Goal: Task Accomplishment & Management: Manage account settings

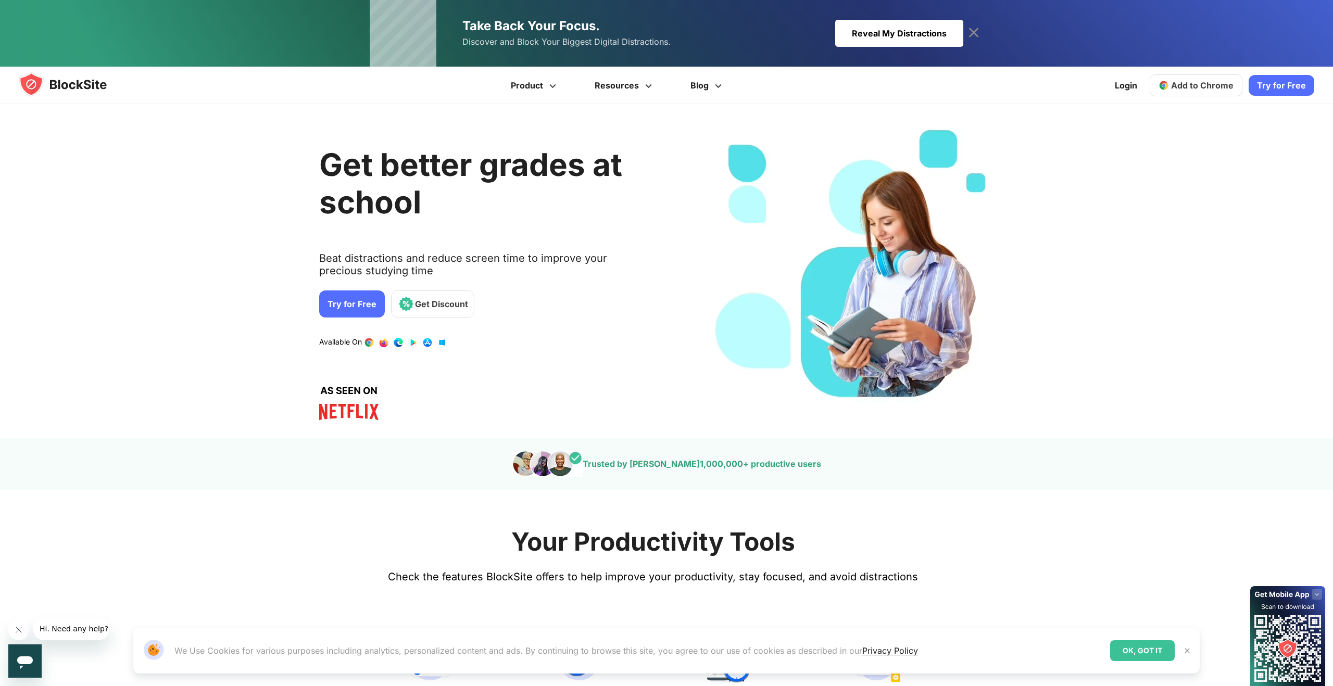
click at [156, 282] on div "Get better grades at school Beat distractions and reduce screen time to improve…" at bounding box center [652, 271] width 1333 height 302
click at [1291, 88] on link "Try for Free" at bounding box center [1281, 85] width 66 height 21
click at [1200, 82] on span "Add to Chrome" at bounding box center [1202, 85] width 62 height 10
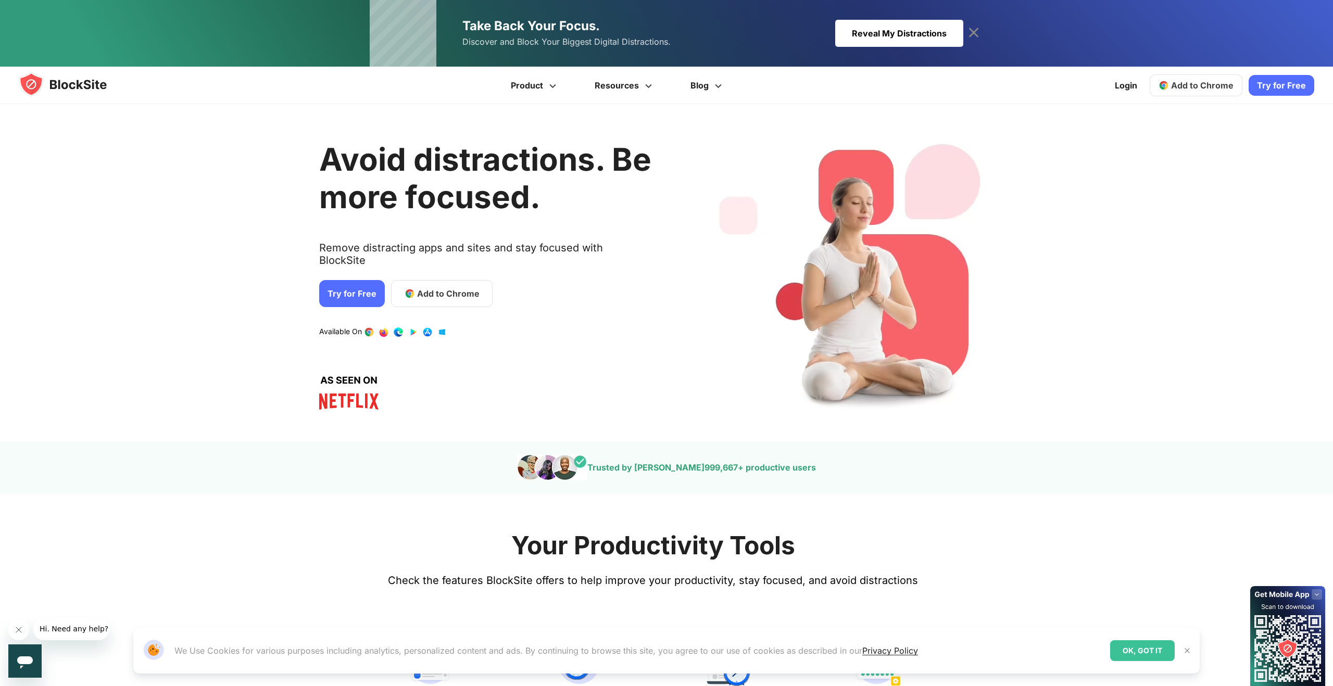
click at [433, 287] on span "Add to Chrome" at bounding box center [448, 293] width 62 height 12
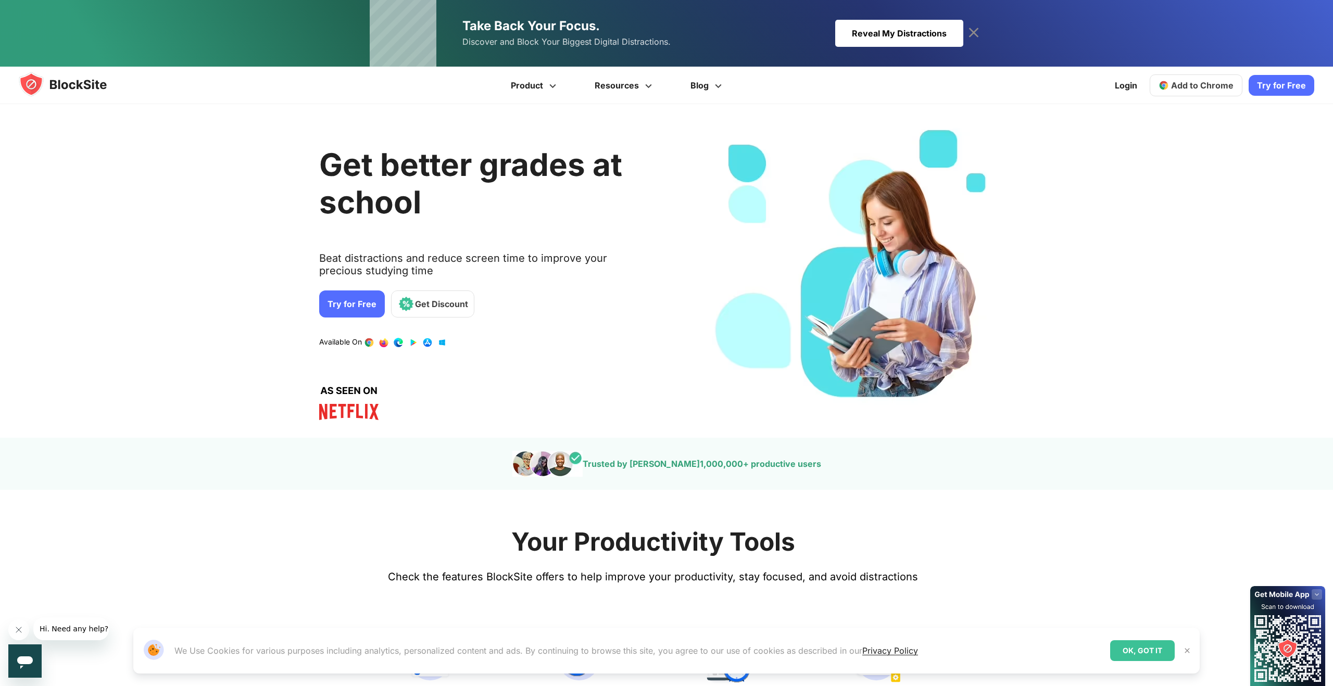
click at [340, 308] on link "Try for Free" at bounding box center [352, 303] width 66 height 27
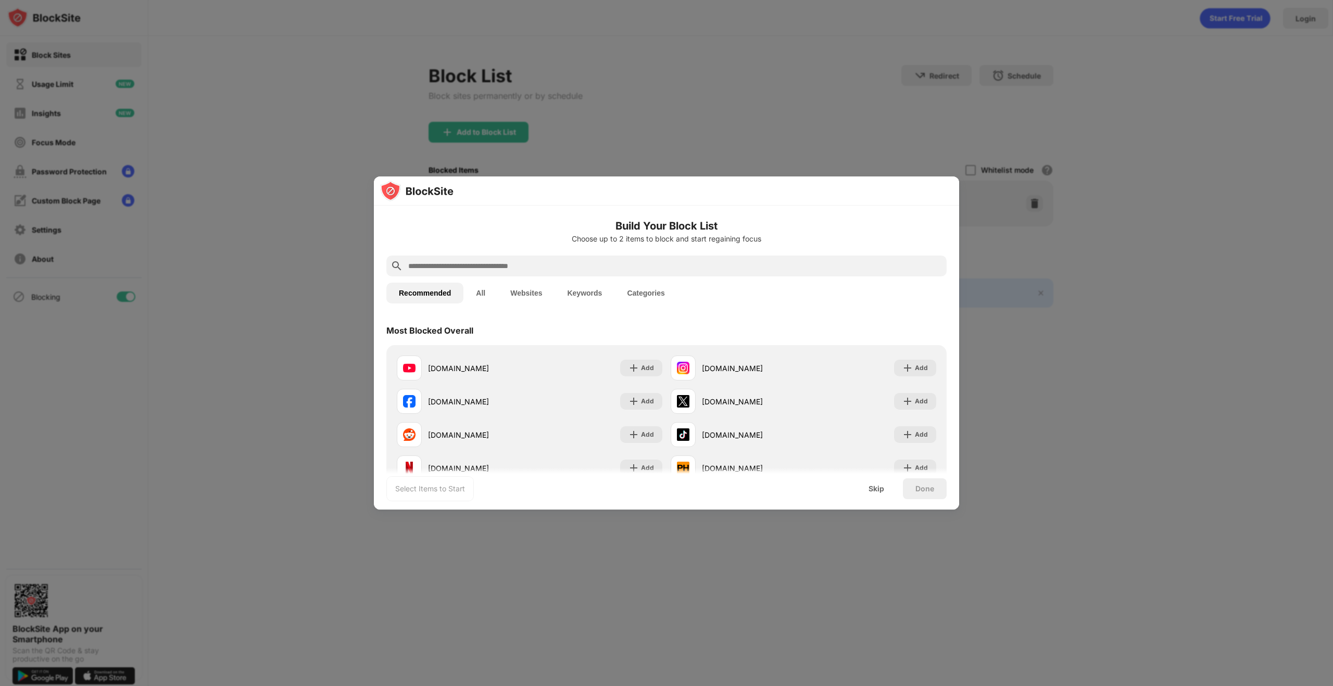
click at [648, 267] on input "text" at bounding box center [674, 266] width 535 height 12
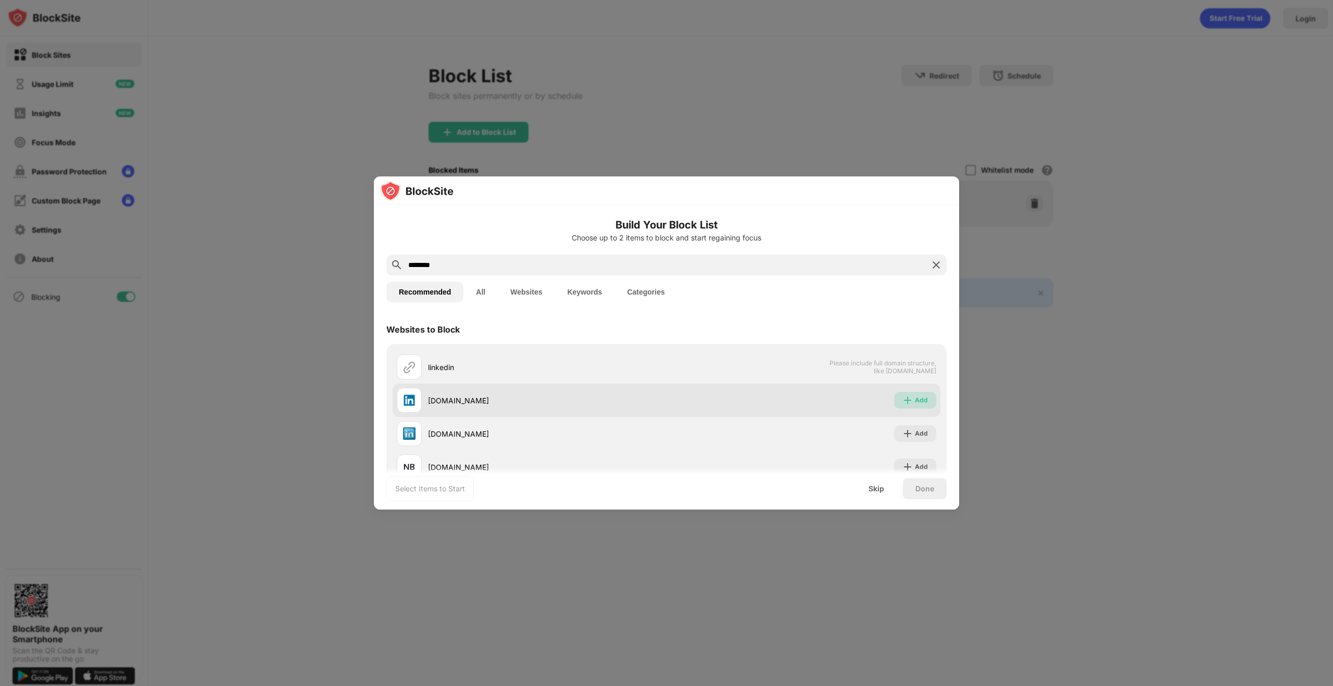
click at [923, 400] on div "Add" at bounding box center [921, 400] width 13 height 10
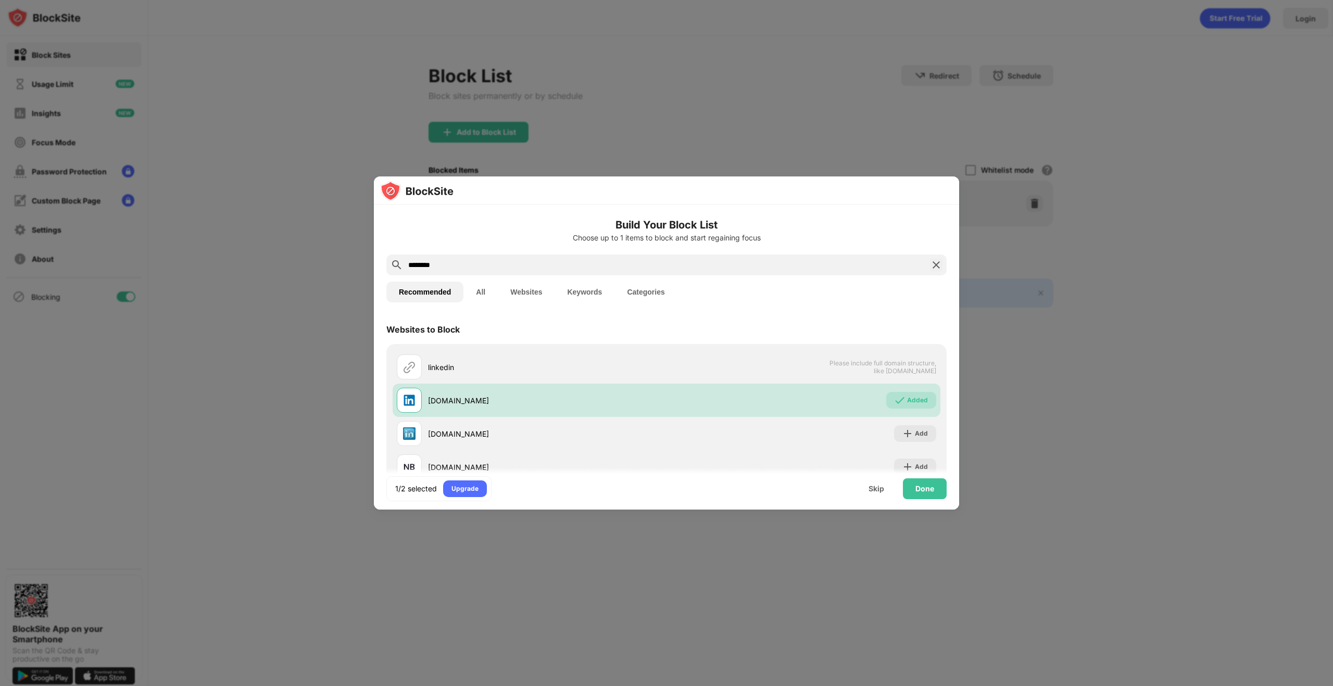
click at [465, 261] on input "********" at bounding box center [666, 265] width 518 height 12
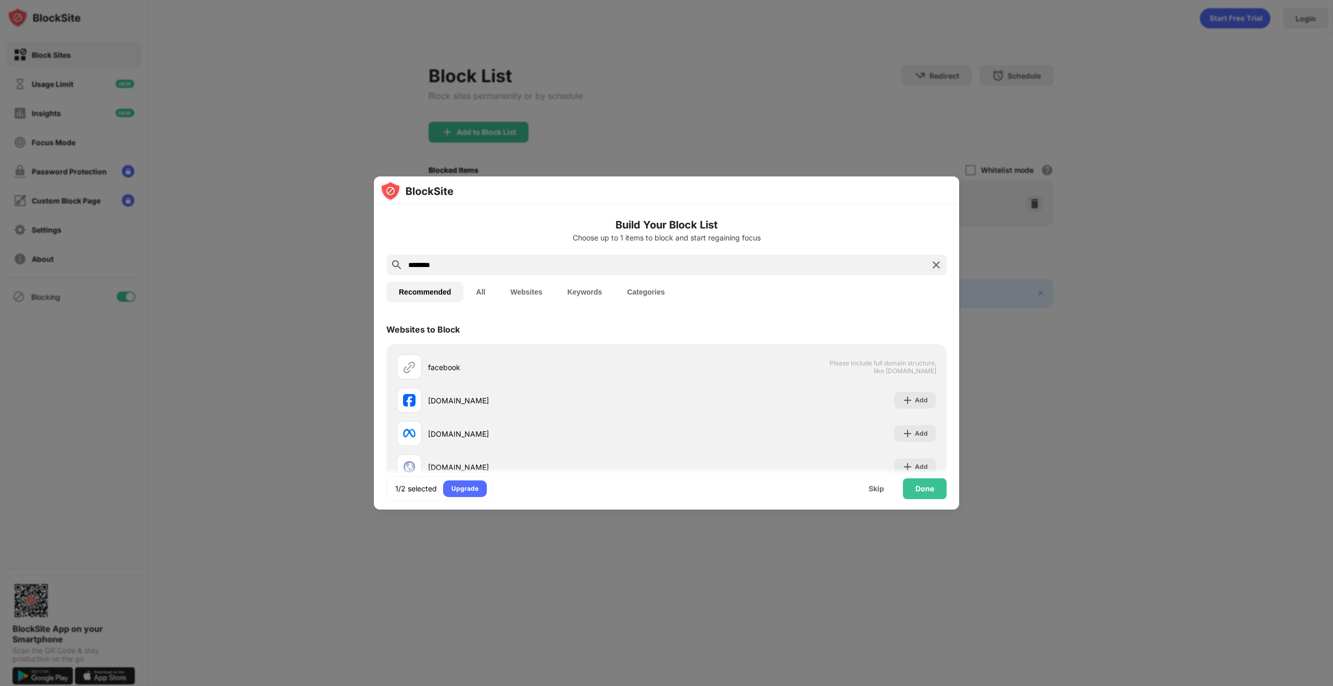
click at [503, 271] on input "********" at bounding box center [666, 265] width 518 height 12
type input "*******"
click at [925, 404] on div "Add" at bounding box center [921, 400] width 13 height 10
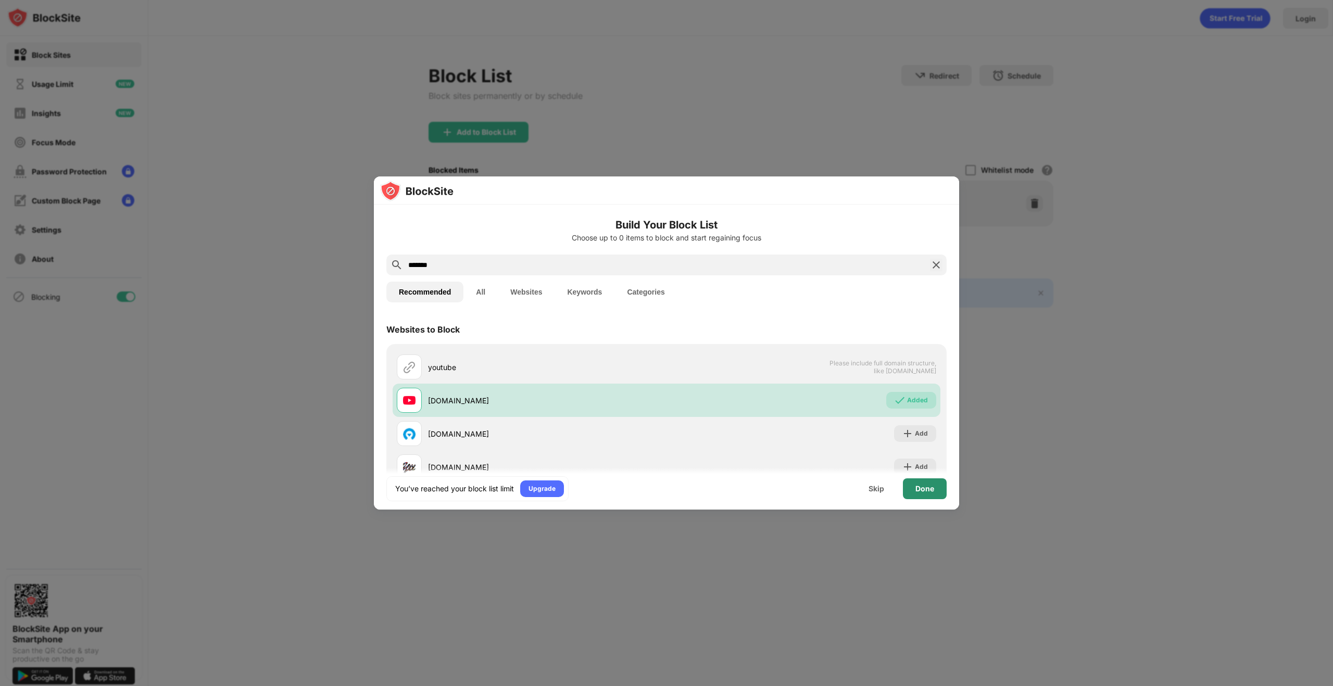
click at [928, 490] on div "Done" at bounding box center [924, 489] width 19 height 8
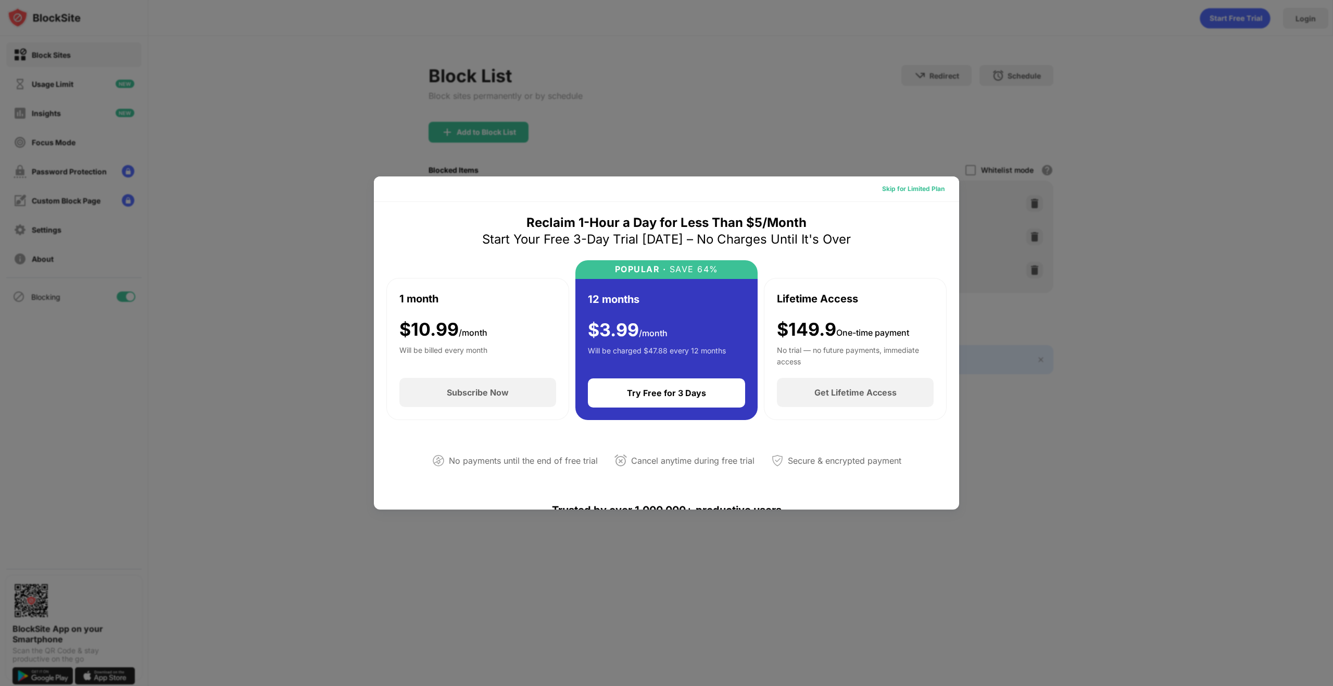
click at [928, 190] on div "Skip for Limited Plan" at bounding box center [913, 189] width 62 height 10
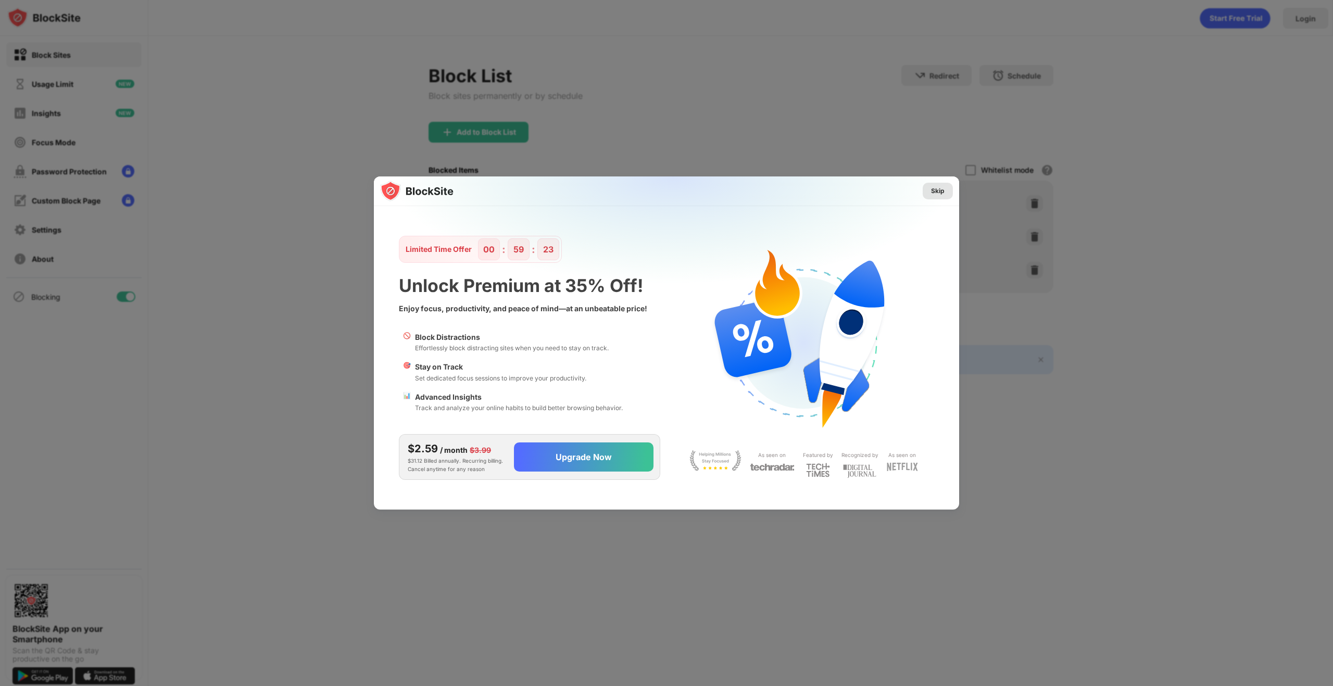
click at [937, 184] on div "Skip" at bounding box center [937, 191] width 30 height 17
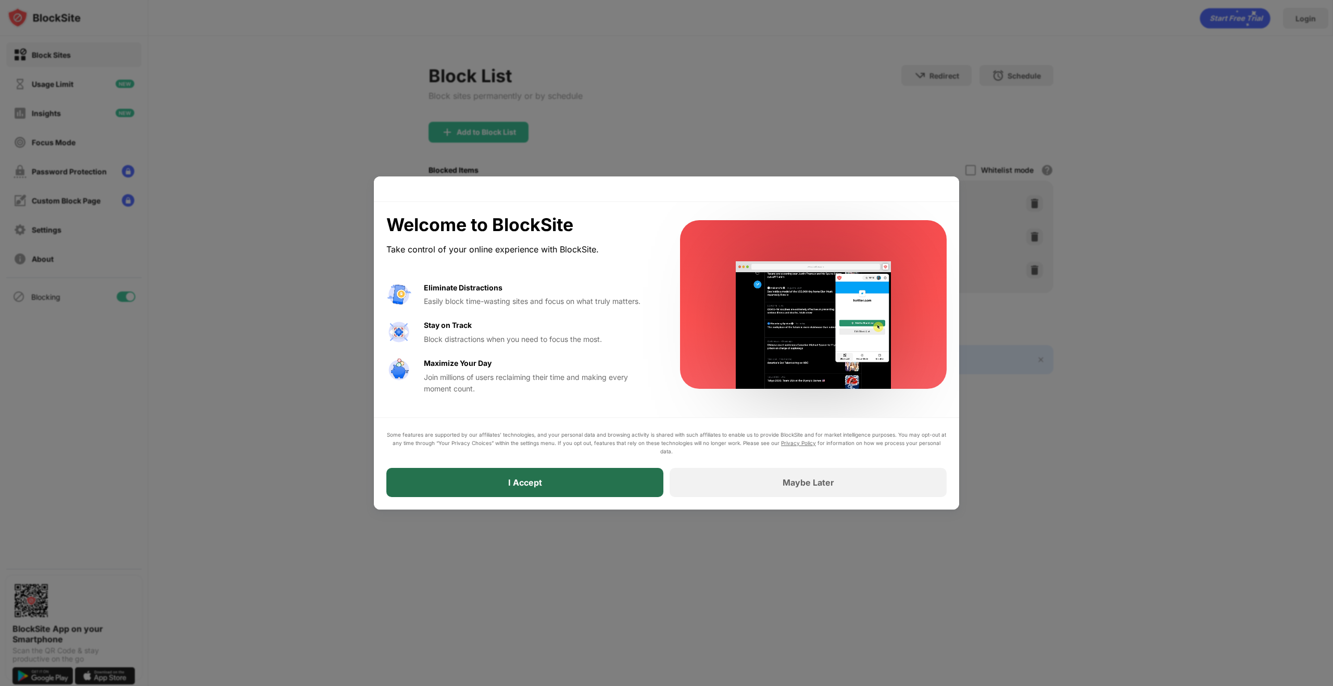
click at [534, 490] on div "I Accept" at bounding box center [524, 482] width 277 height 29
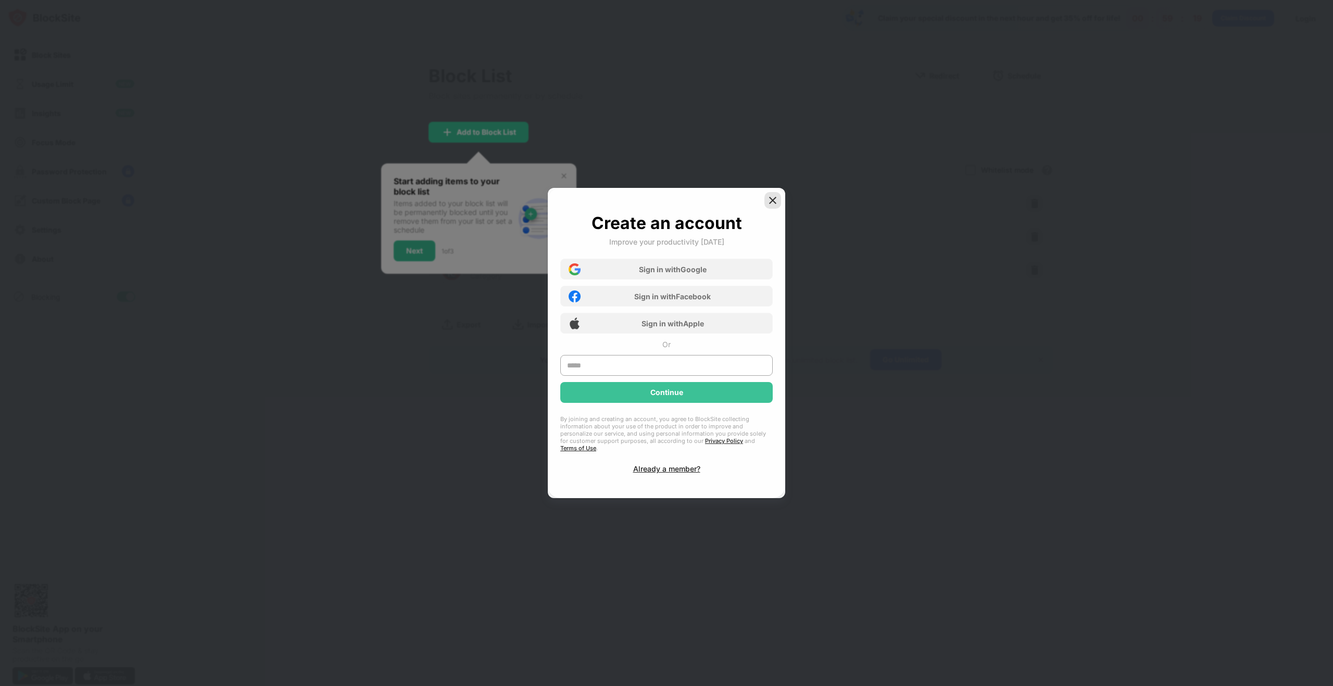
click at [776, 204] on img at bounding box center [772, 200] width 10 height 10
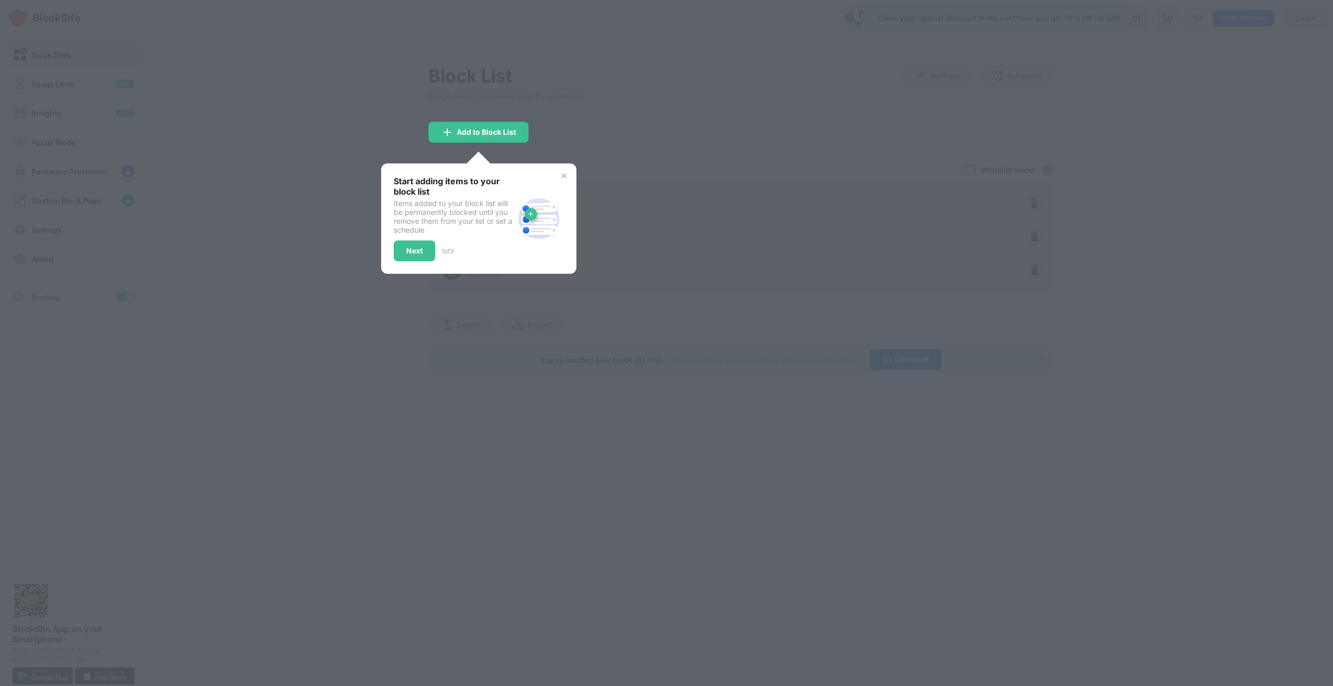
click at [567, 178] on img at bounding box center [564, 176] width 8 height 8
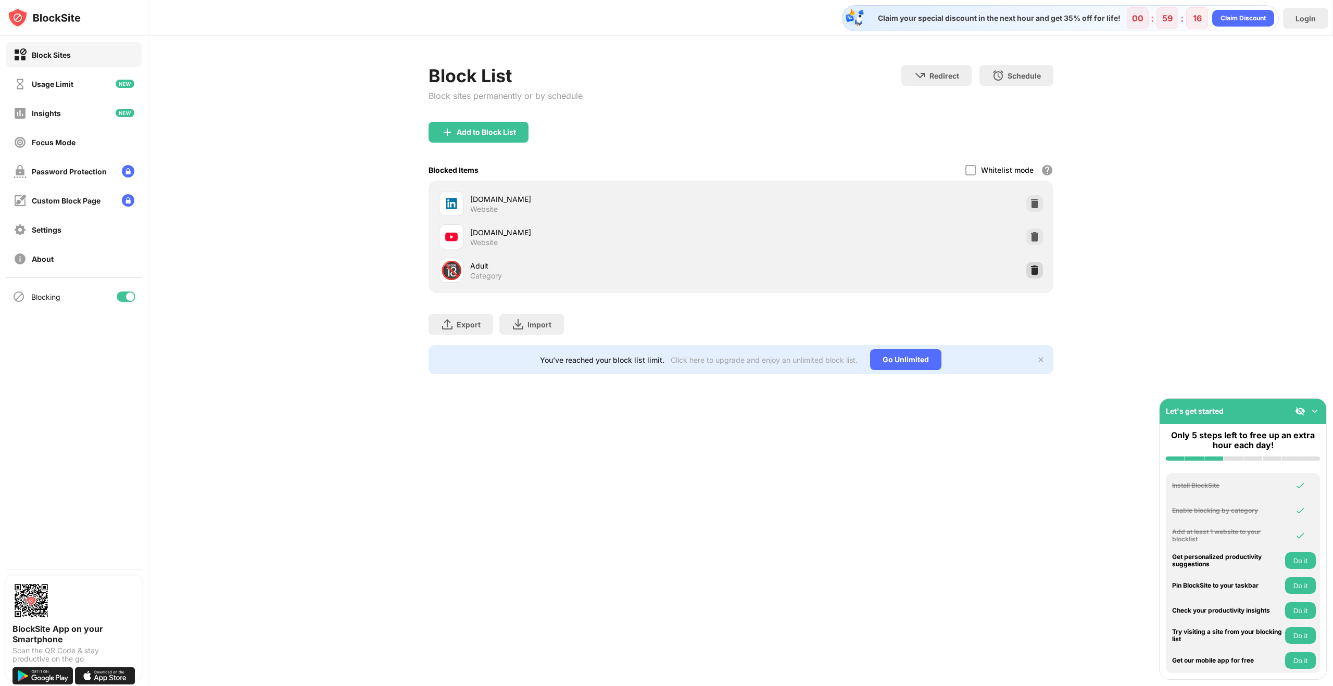
click at [1040, 275] on div at bounding box center [1034, 270] width 17 height 17
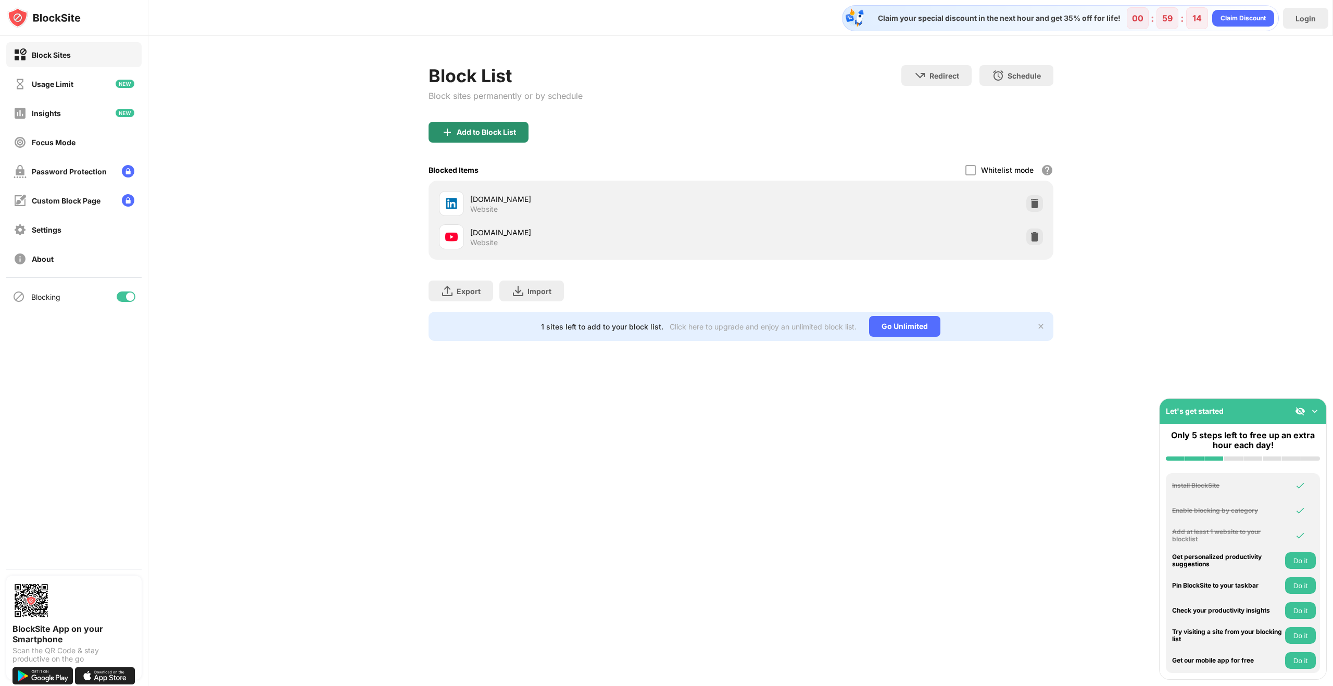
click at [490, 131] on div "Add to Block List" at bounding box center [486, 132] width 59 height 8
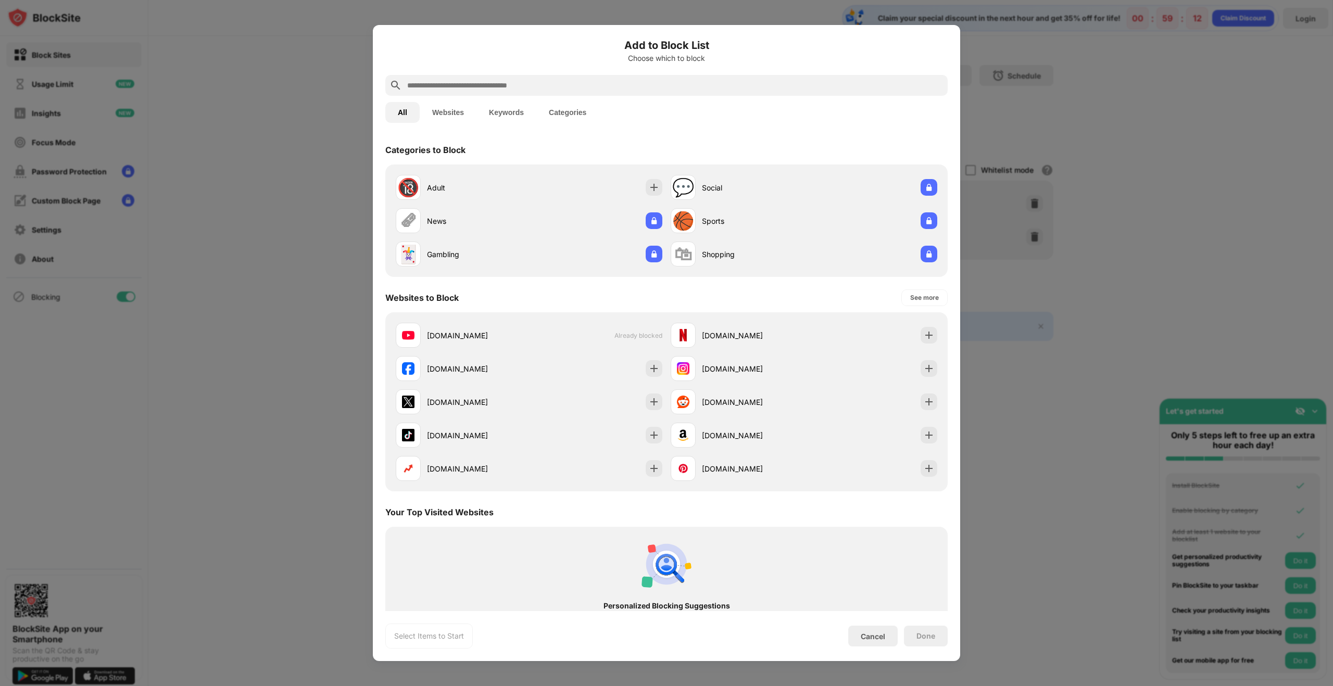
click at [464, 82] on input "text" at bounding box center [674, 85] width 537 height 12
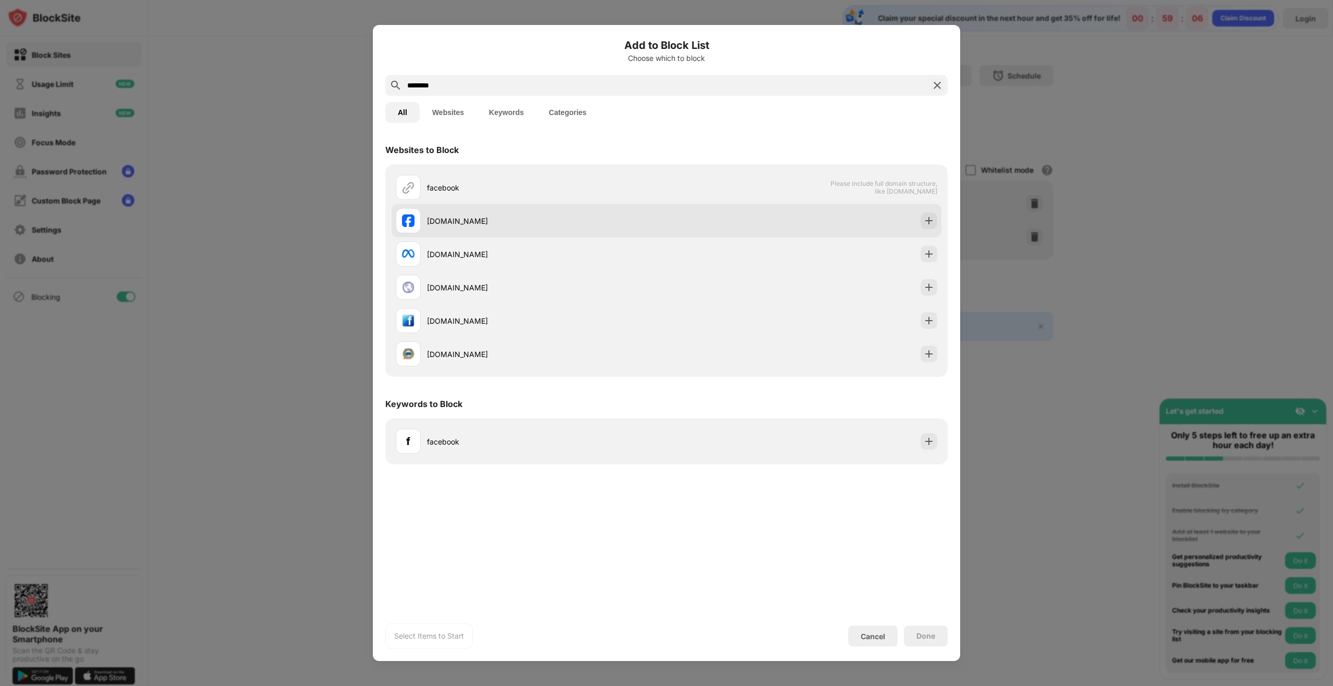
type input "********"
click at [925, 222] on img at bounding box center [928, 221] width 10 height 10
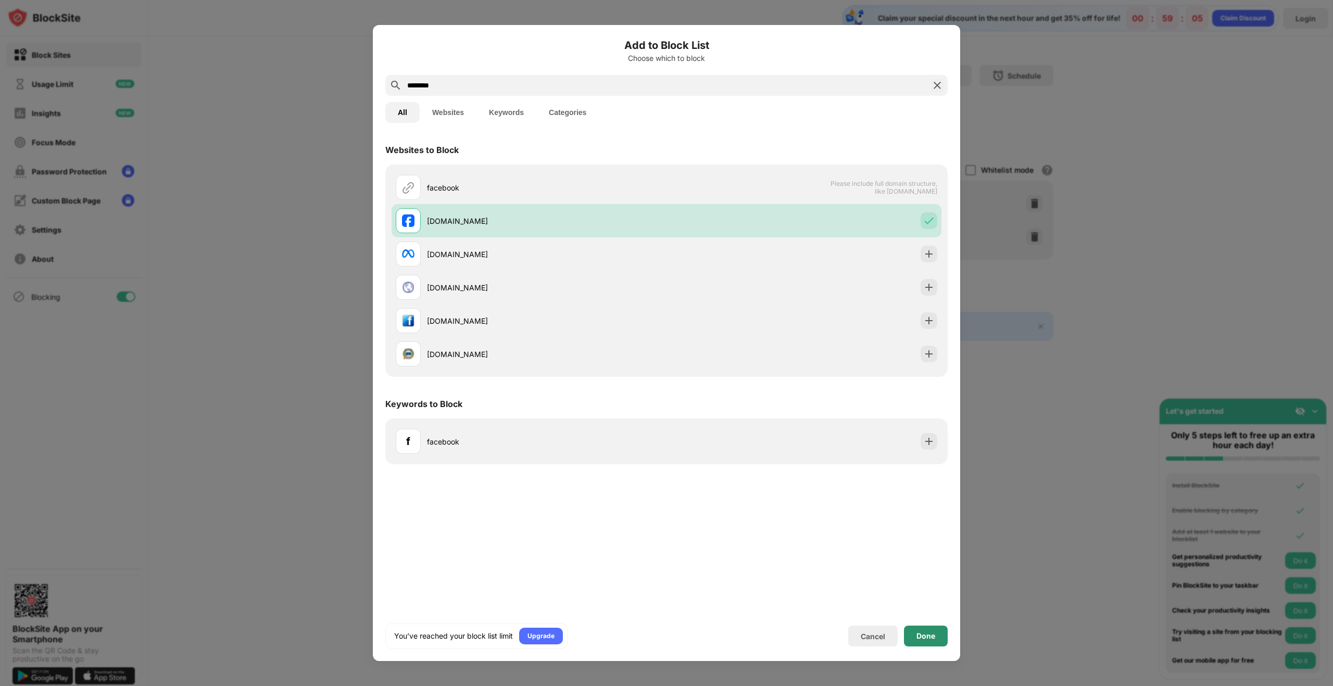
click at [934, 639] on div "Done" at bounding box center [925, 636] width 19 height 8
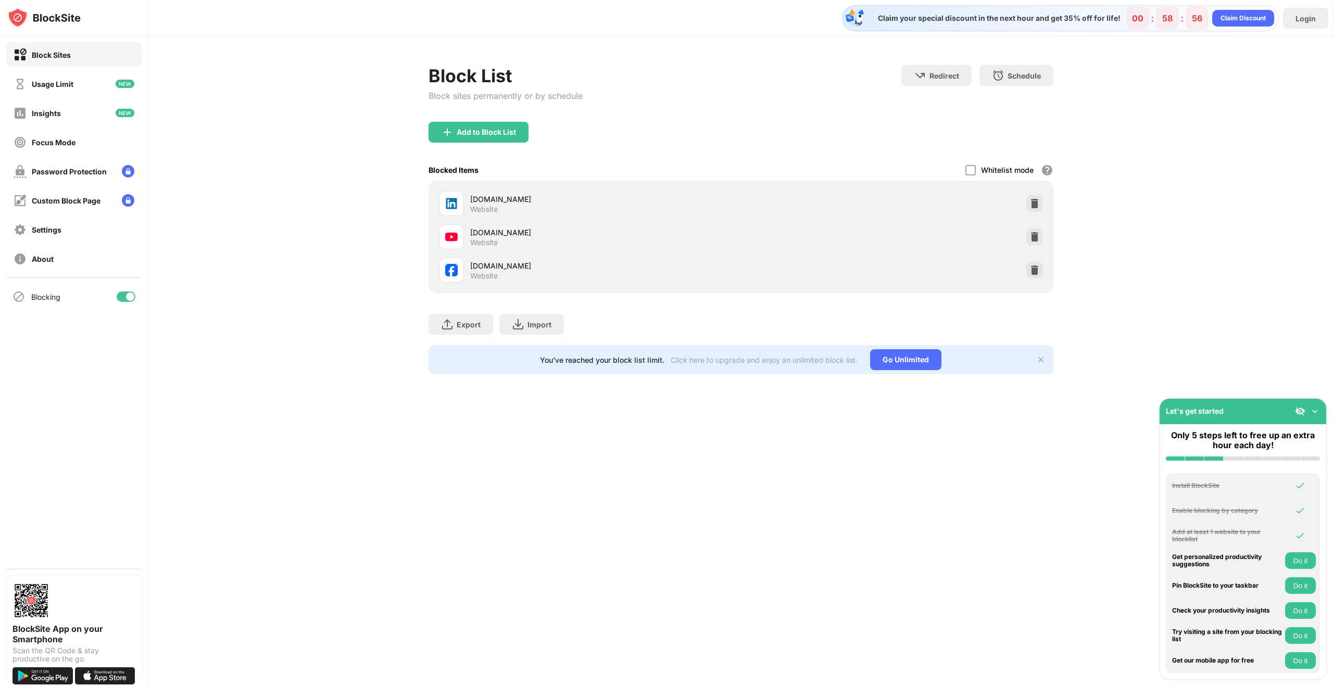
click at [1195, 261] on div "Block List Block sites permanently or by schedule Redirect Choose a site to be …" at bounding box center [740, 220] width 1184 height 368
